Goal: Book appointment/travel/reservation

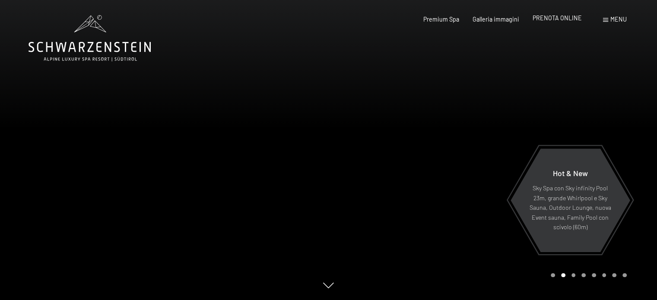
drag, startPoint x: 0, startPoint y: 0, endPoint x: 559, endPoint y: 18, distance: 559.8
click at [559, 18] on span "PRENOTA ONLINE" at bounding box center [557, 17] width 49 height 7
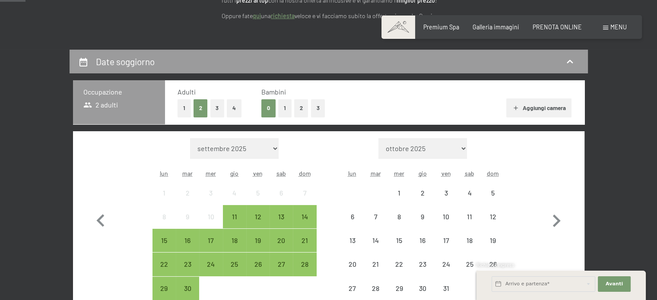
scroll to position [173, 0]
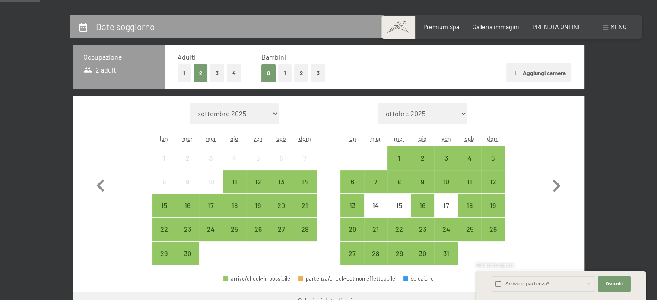
click at [282, 72] on button "1" at bounding box center [284, 73] width 13 height 18
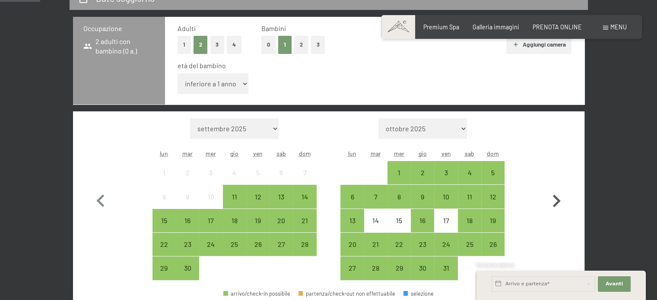
scroll to position [216, 0]
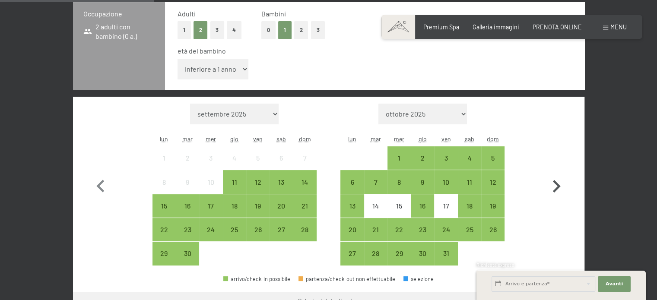
click at [559, 185] on icon "button" at bounding box center [557, 186] width 8 height 13
select select "2025-10-01"
select select "2025-11-01"
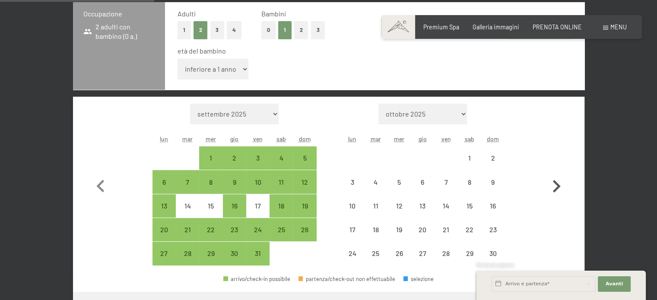
select select "2025-10-01"
select select "2025-11-01"
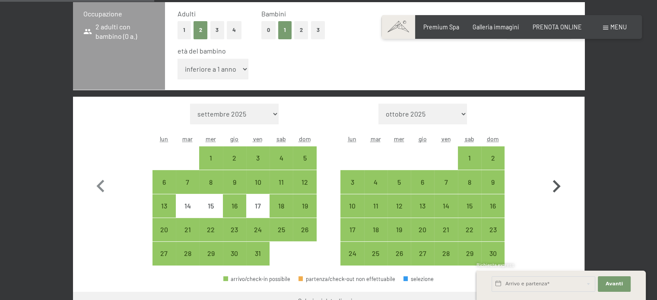
click at [556, 185] on icon "button" at bounding box center [556, 186] width 25 height 25
select select "2025-11-01"
select select "2025-12-01"
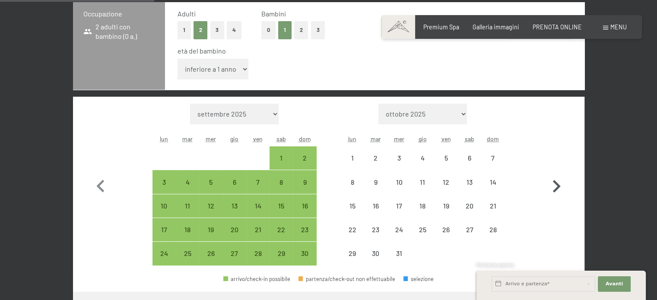
select select "2025-11-01"
select select "2025-12-01"
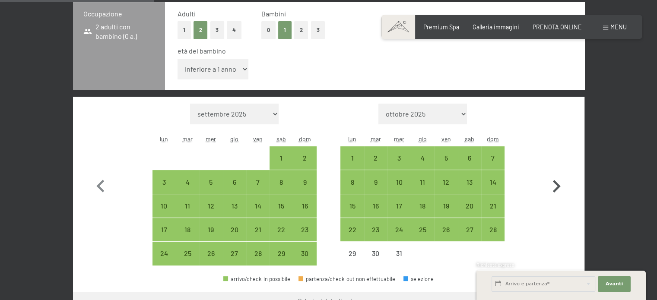
click at [556, 185] on icon "button" at bounding box center [556, 186] width 25 height 25
select select "2025-12-01"
select select "2026-01-01"
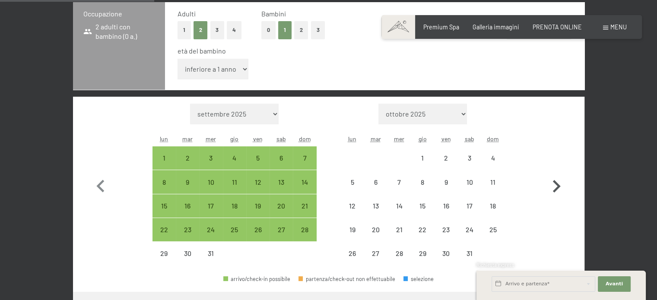
select select "2025-12-01"
select select "2026-01-01"
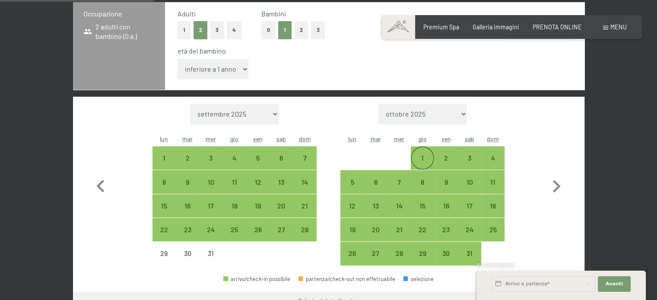
click at [430, 165] on div "1" at bounding box center [423, 166] width 22 height 22
select select "2025-12-01"
select select "2026-01-01"
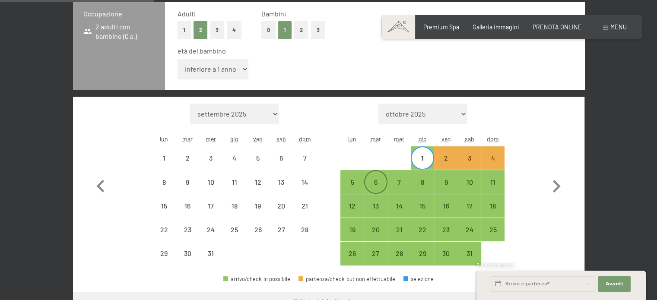
click at [374, 185] on div "6" at bounding box center [376, 190] width 22 height 22
select select "2025-12-01"
select select "2026-01-01"
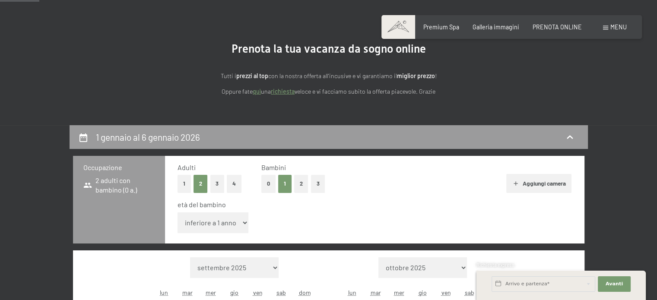
scroll to position [173, 0]
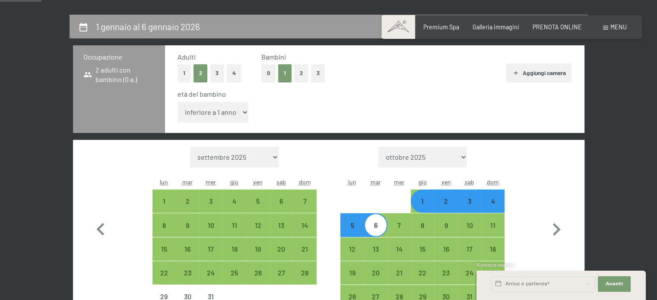
click at [220, 114] on select "inferiore a 1 anno 1 anno 2 anni 3 anni 4 anni 5 anni 6 anni 7 anni 8 anni 9 an…" at bounding box center [213, 112] width 71 height 21
select select "6"
click at [178, 102] on select "inferiore a 1 anno 1 anno 2 anni 3 anni 4 anni 5 anni 6 anni 7 anni 8 anni 9 an…" at bounding box center [213, 112] width 71 height 21
select select "2025-12-01"
select select "2026-01-01"
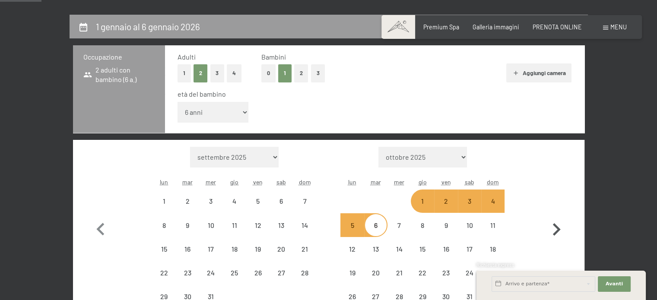
select select "2025-12-01"
select select "2026-01-01"
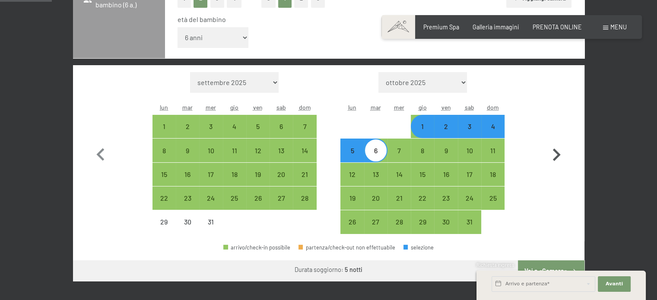
scroll to position [216, 0]
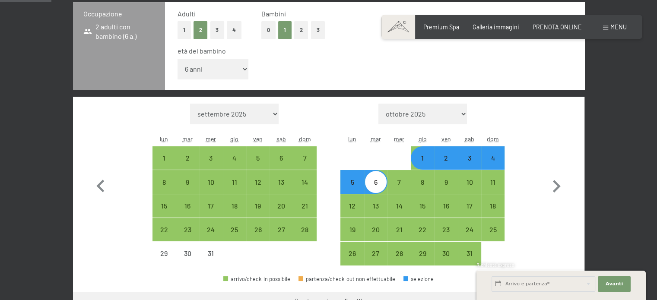
click at [445, 156] on div "2" at bounding box center [446, 166] width 22 height 22
select select "2025-12-01"
select select "2026-01-01"
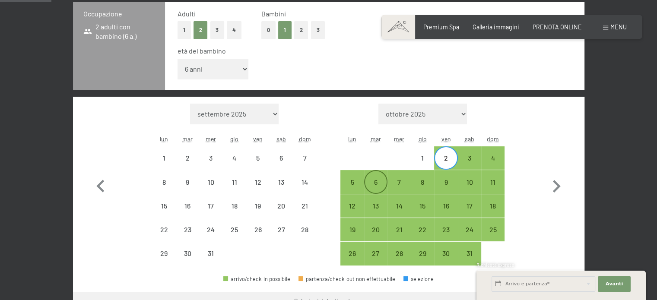
click at [371, 184] on div "6" at bounding box center [376, 190] width 22 height 22
select select "2025-12-01"
select select "2026-01-01"
